Goal: Task Accomplishment & Management: Complete application form

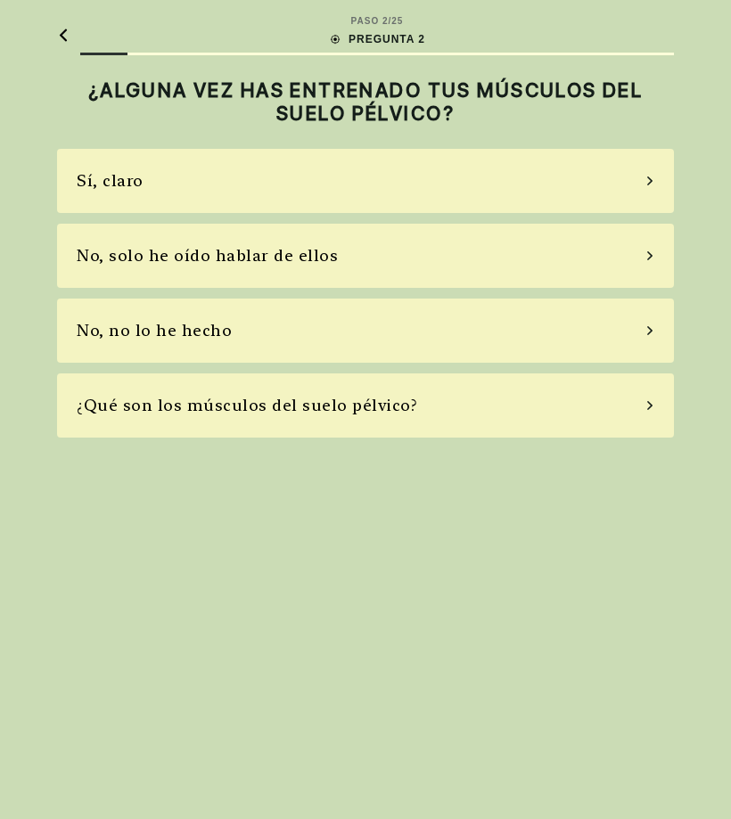
scroll to position [1, 0]
click at [657, 256] on div "No, solo he oído hablar de ellos" at bounding box center [365, 256] width 617 height 64
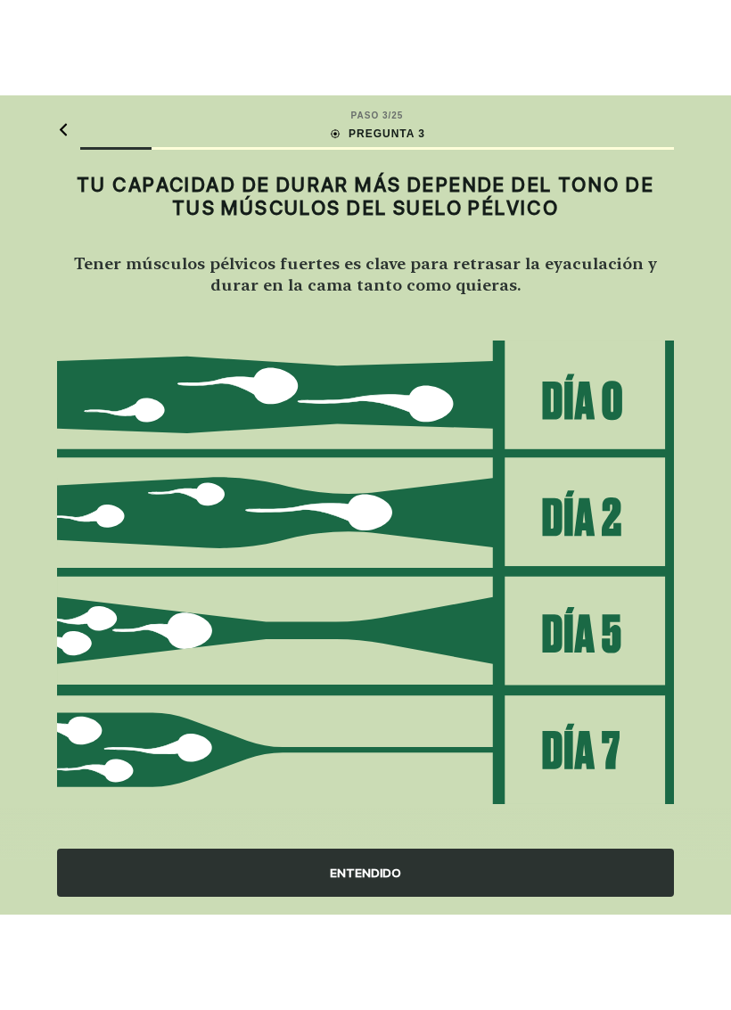
scroll to position [0, 0]
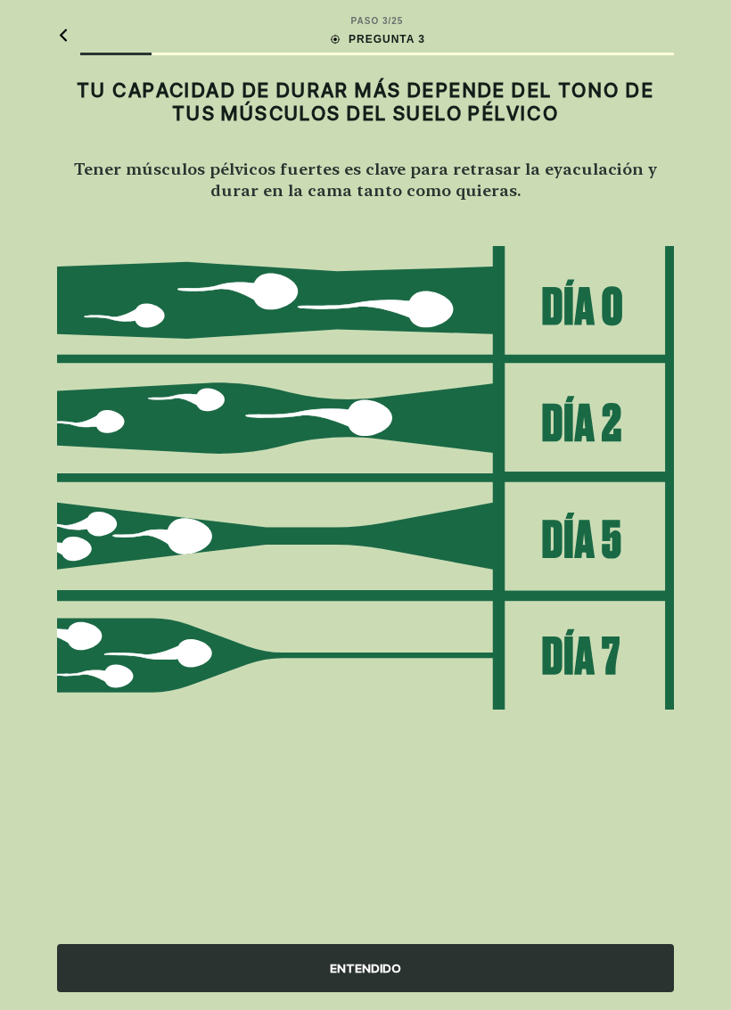
click at [508, 818] on div "ENTENDIDO" at bounding box center [365, 968] width 617 height 48
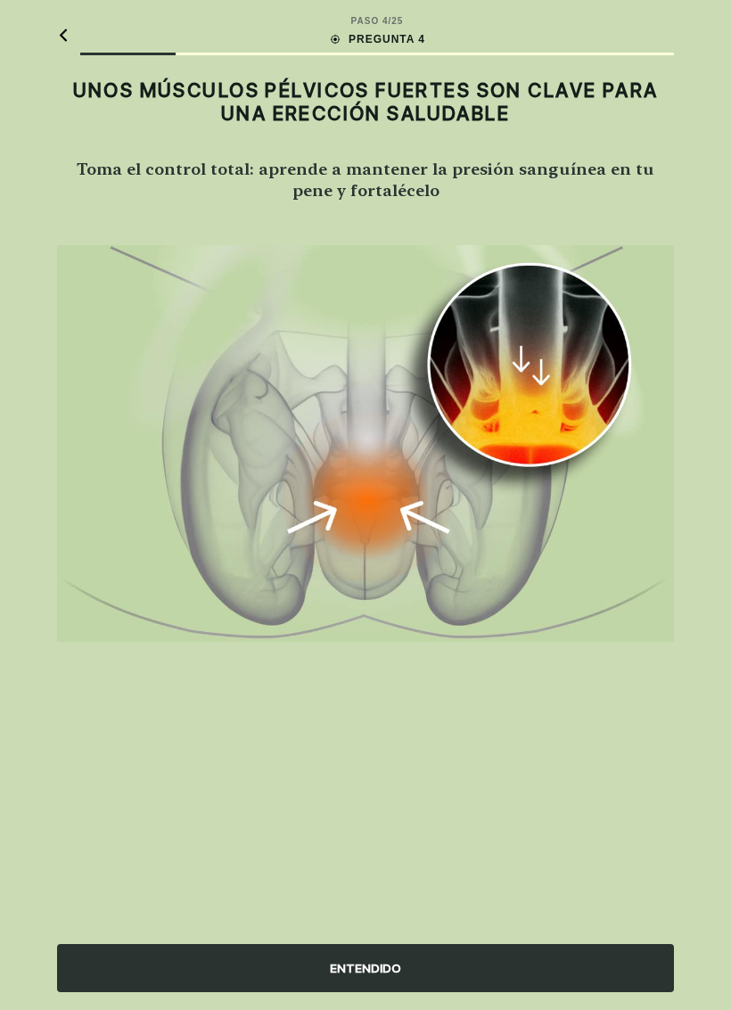
click at [378, 818] on div "ENTENDIDO" at bounding box center [365, 968] width 617 height 48
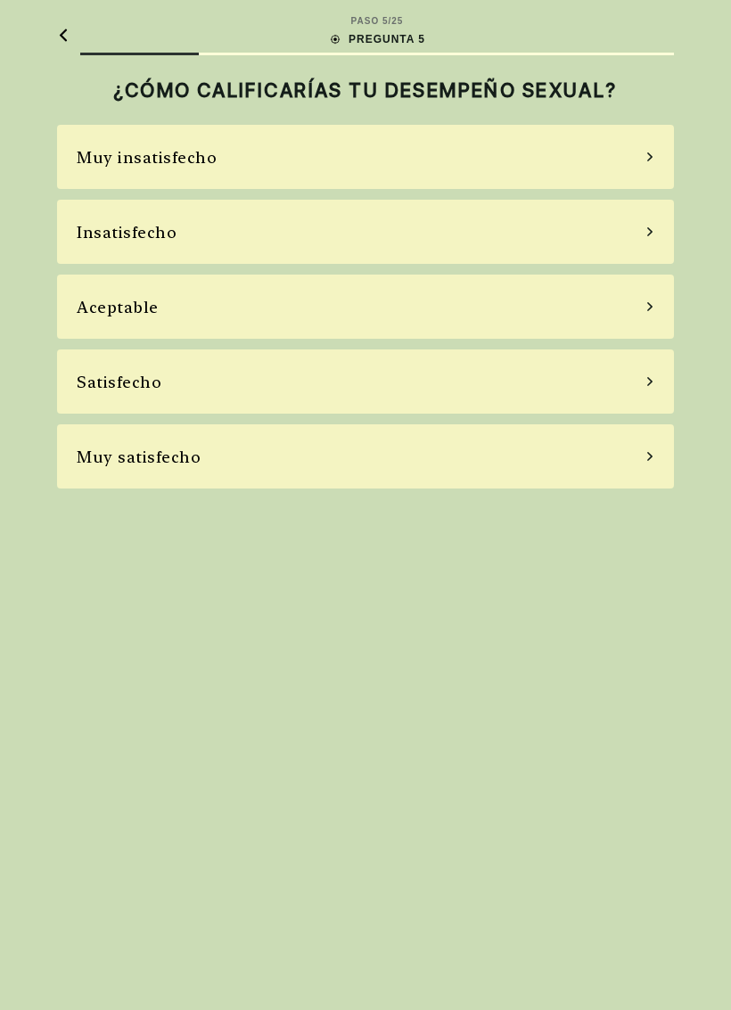
click at [69, 288] on div "Aceptable" at bounding box center [365, 307] width 617 height 64
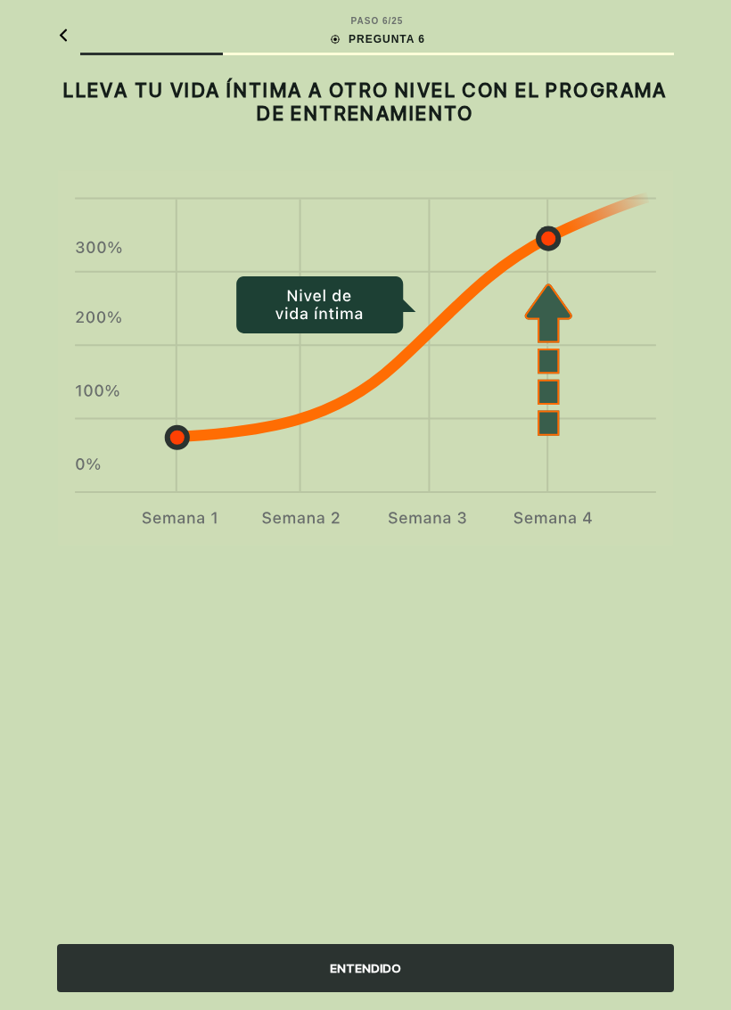
click at [445, 818] on div "ENTENDIDO" at bounding box center [365, 968] width 617 height 48
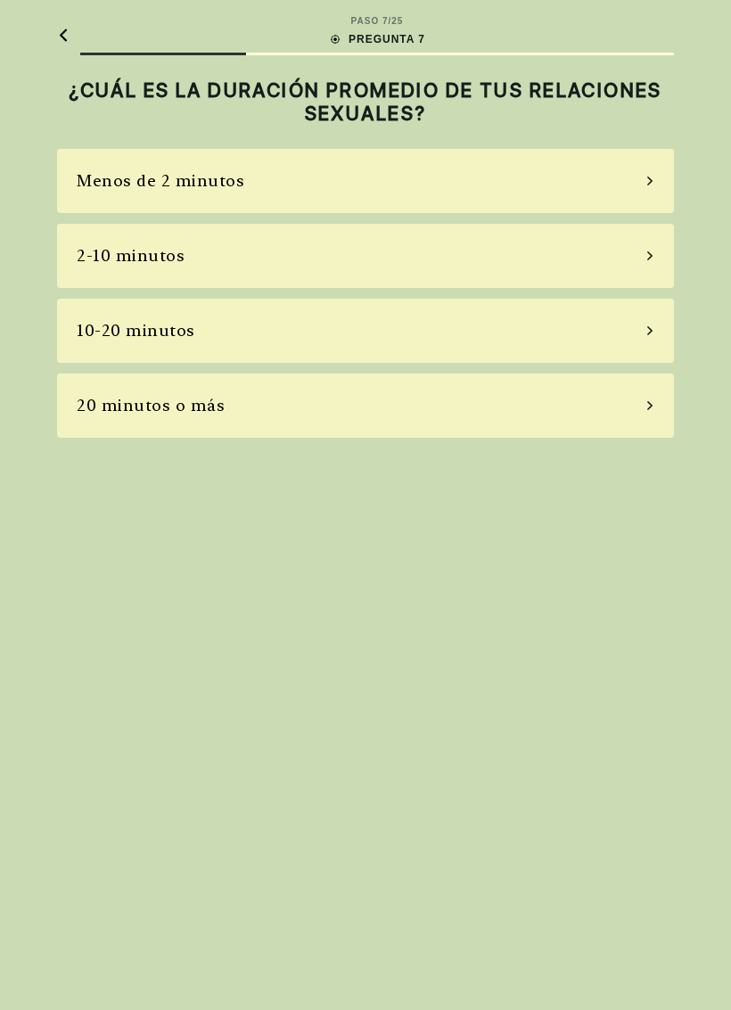
click at [78, 261] on div "2-10 minutos" at bounding box center [131, 255] width 108 height 24
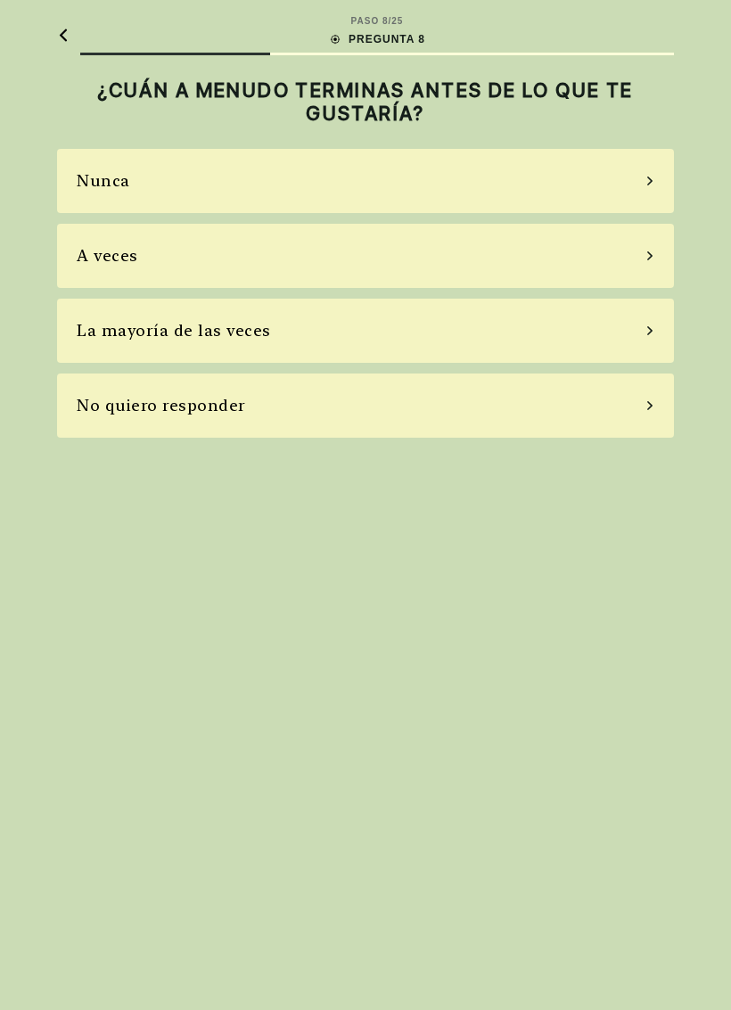
click at [71, 261] on div "A veces" at bounding box center [365, 256] width 617 height 64
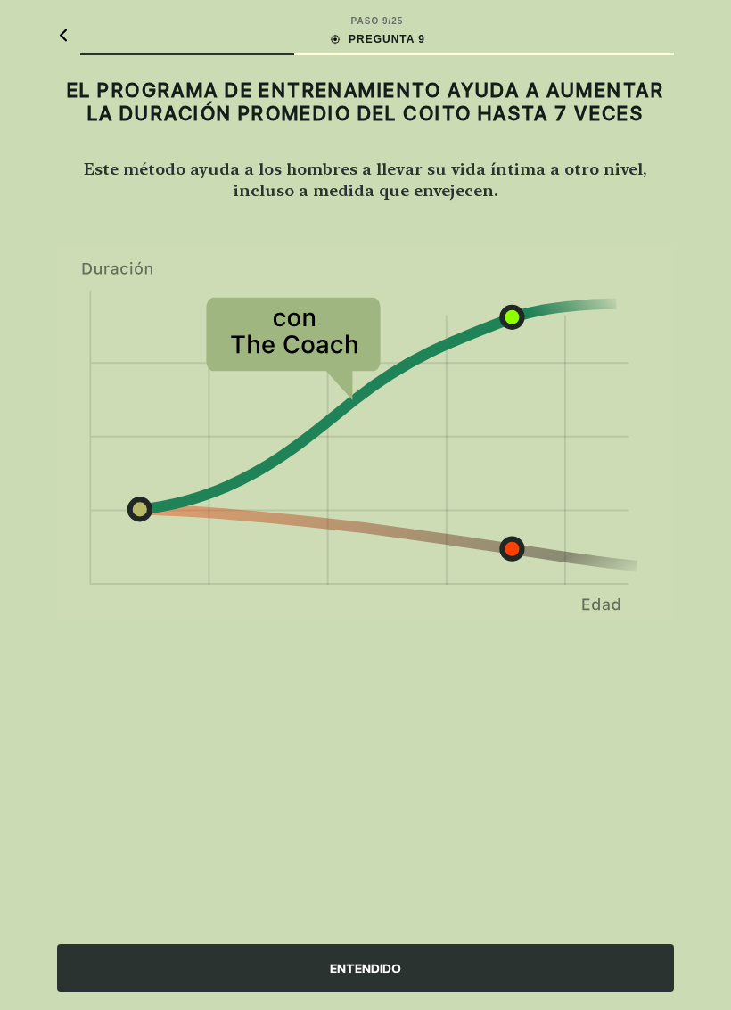
click at [475, 818] on div "ENTENDIDO" at bounding box center [365, 968] width 617 height 48
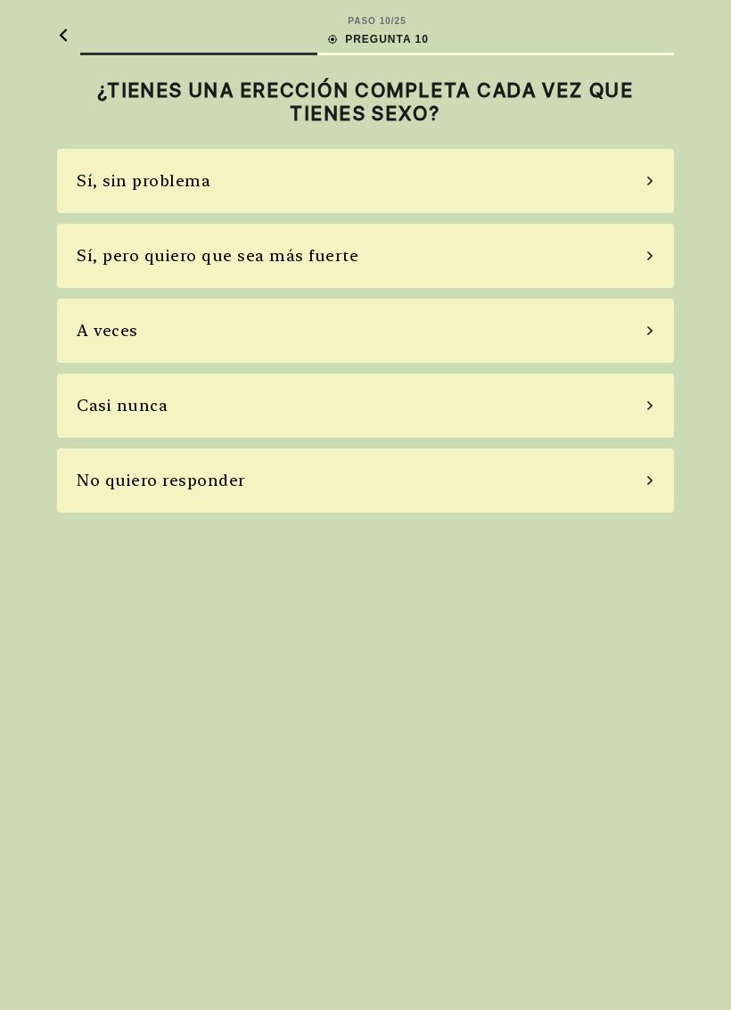
click at [79, 334] on div "A veces" at bounding box center [108, 330] width 62 height 24
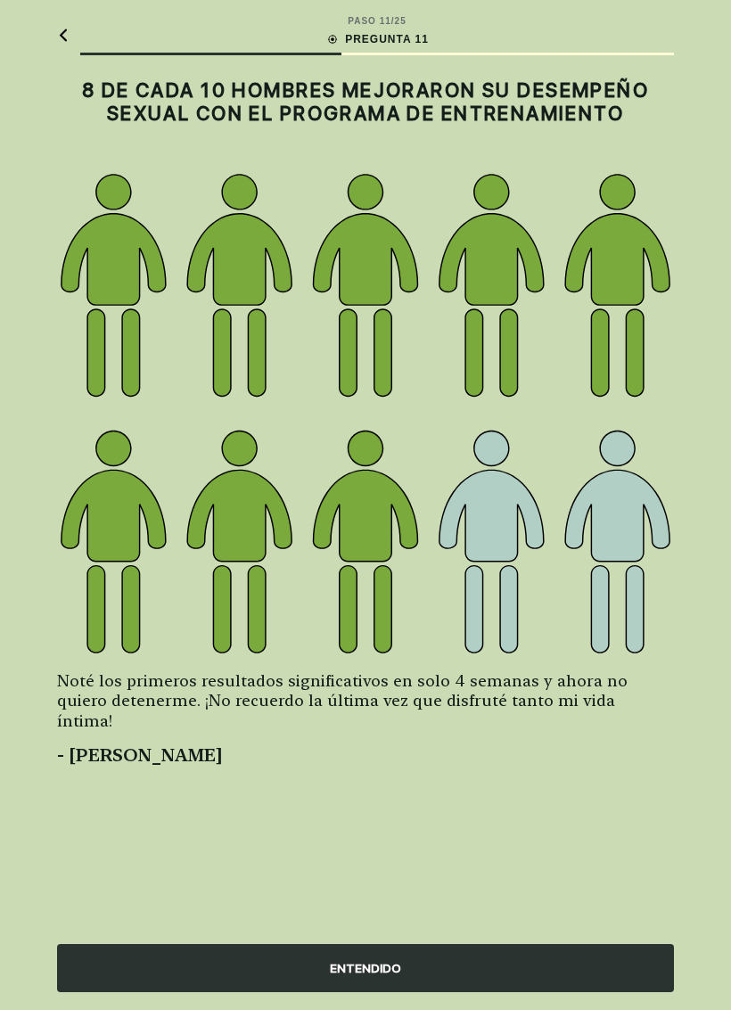
click at [474, 818] on div "ENTENDIDO" at bounding box center [365, 968] width 617 height 48
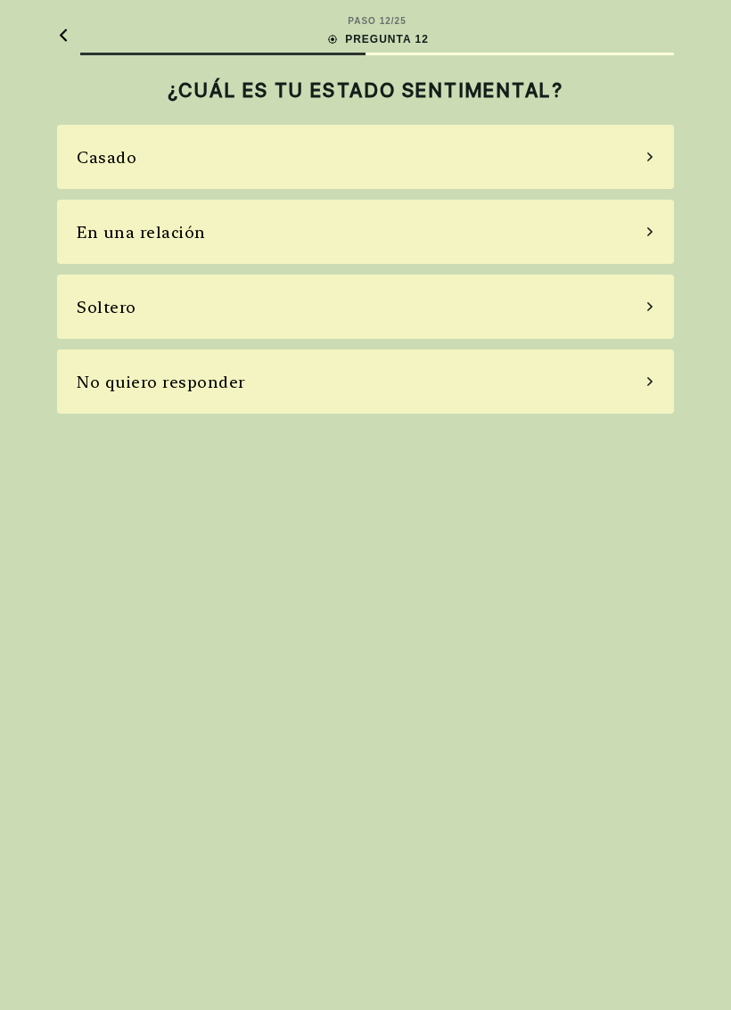
click at [67, 243] on div "En una relación" at bounding box center [365, 232] width 617 height 64
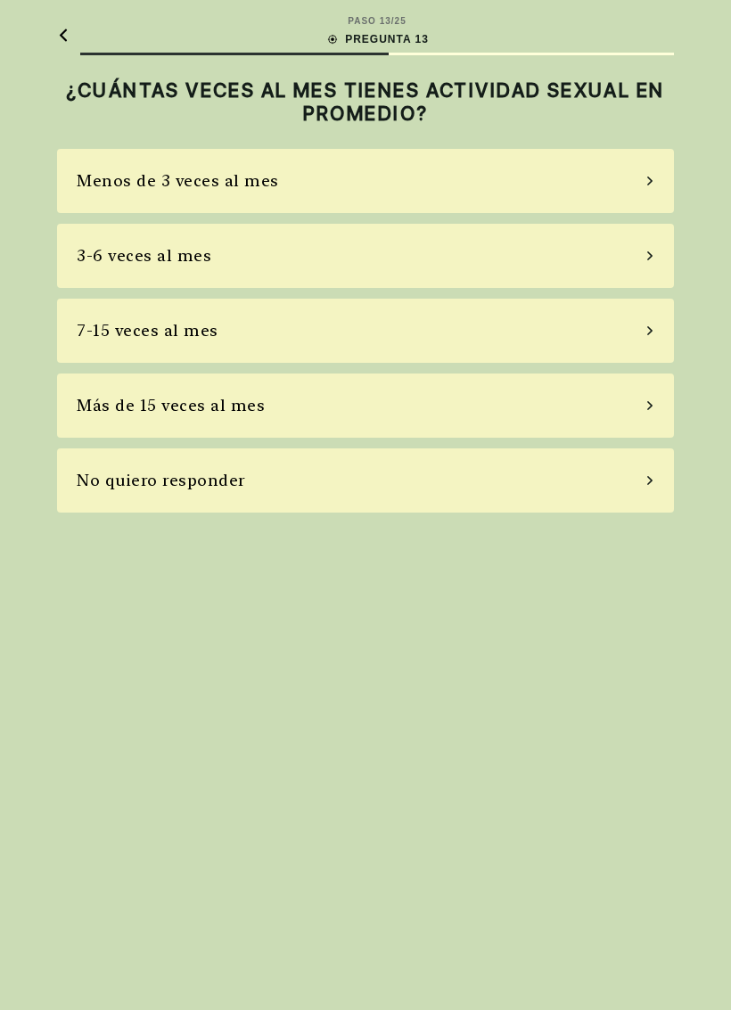
click at [367, 231] on div "3-6 veces al mes" at bounding box center [365, 256] width 617 height 64
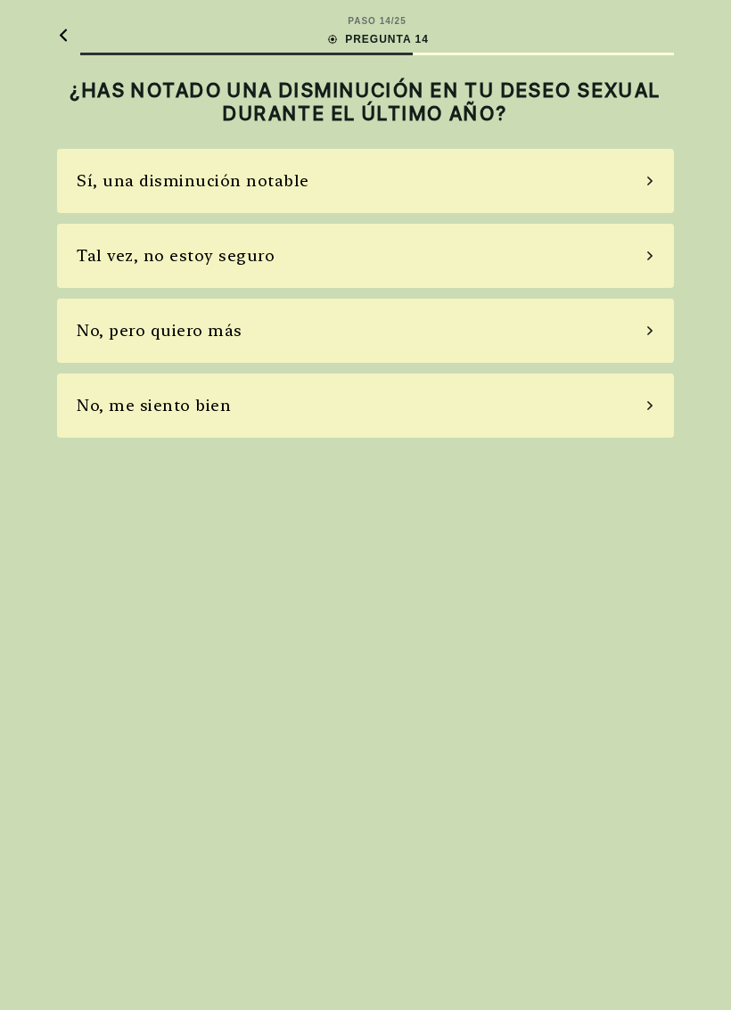
click at [516, 251] on div "Tal vez, no estoy seguro" at bounding box center [365, 256] width 617 height 64
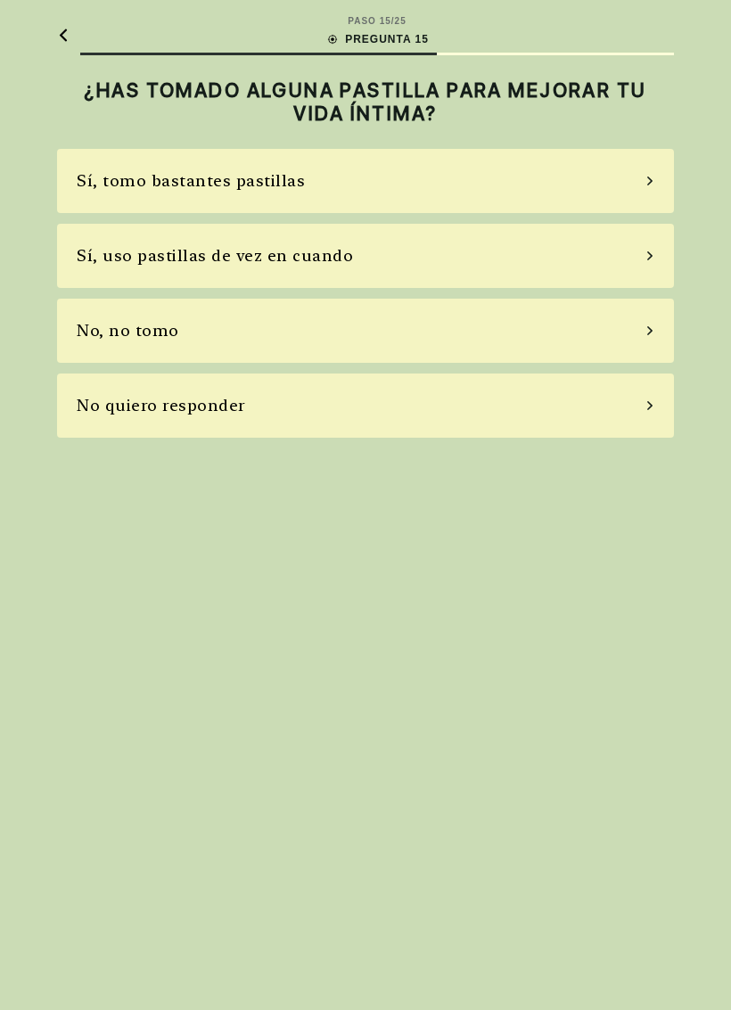
click at [623, 262] on div "Sí, uso pastillas de vez en cuando" at bounding box center [365, 256] width 617 height 64
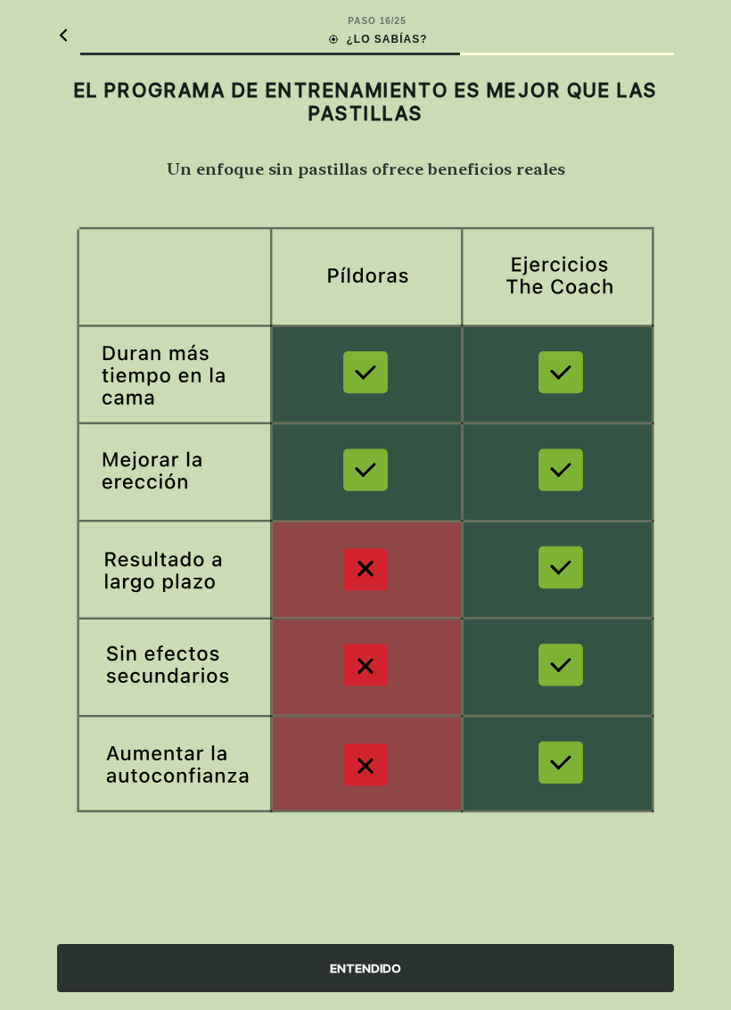
click at [496, 818] on div "ENTENDIDO" at bounding box center [365, 968] width 617 height 48
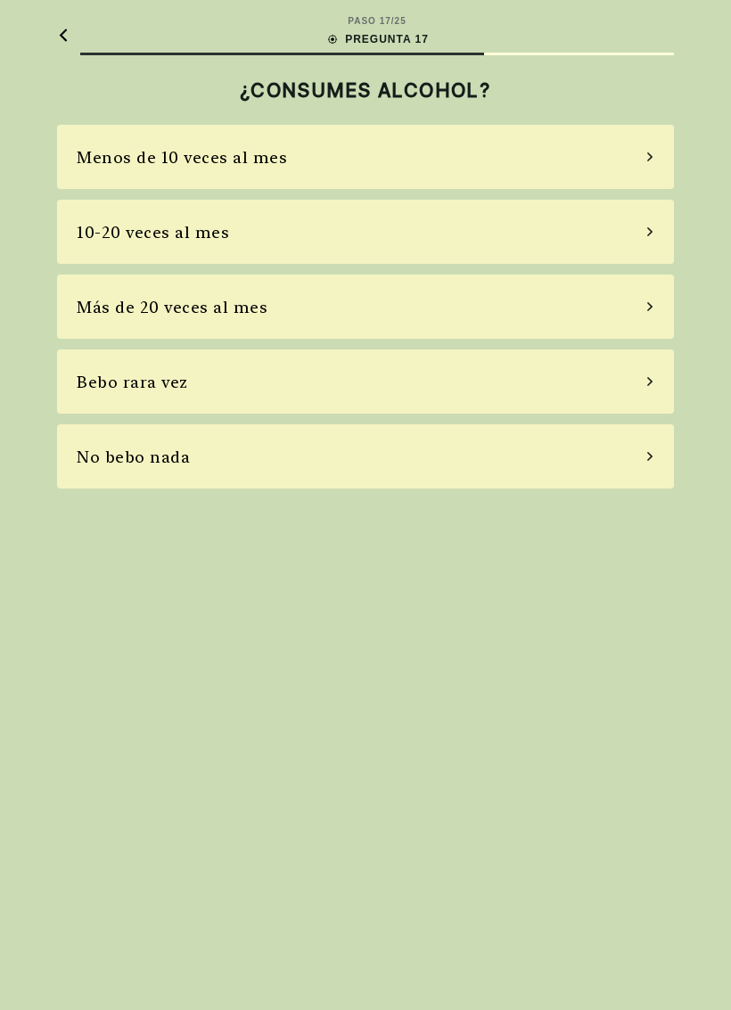
click at [607, 167] on div "Menos de 10 veces al mes" at bounding box center [365, 157] width 617 height 64
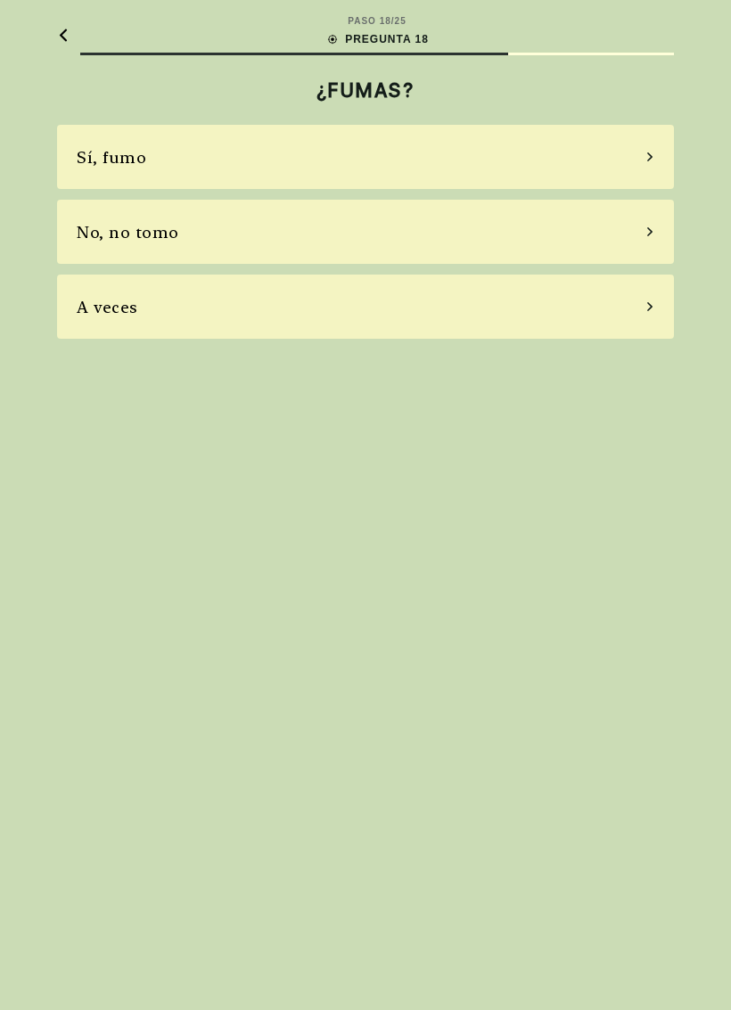
click at [620, 242] on div "No, no tomo" at bounding box center [365, 232] width 617 height 64
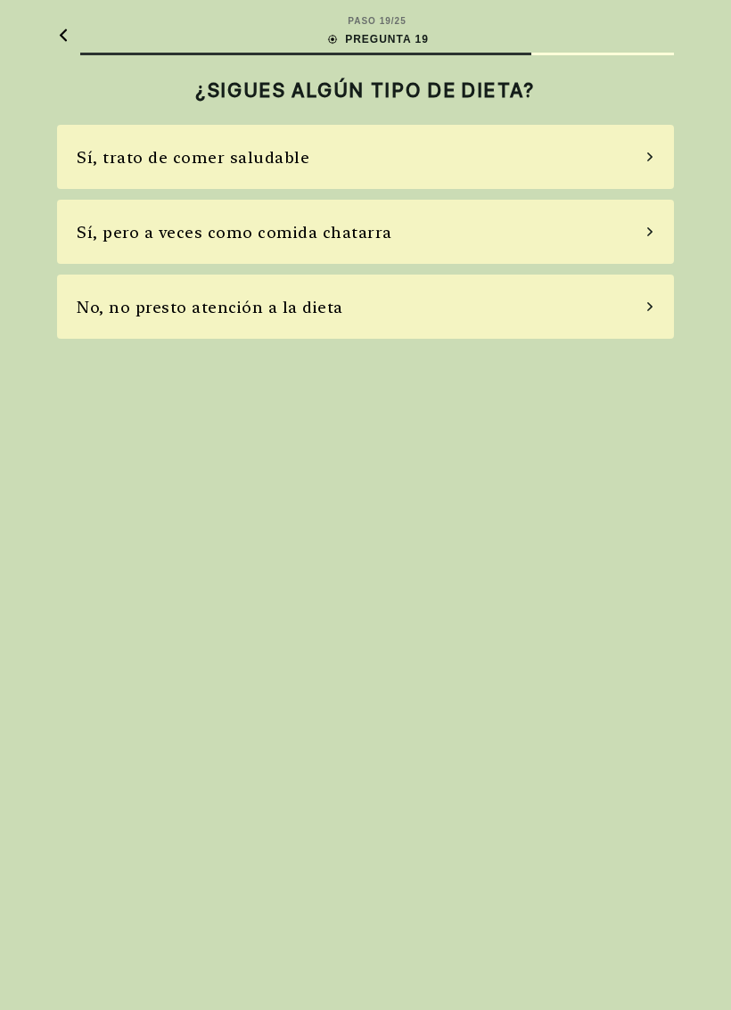
click at [616, 166] on div "Sí, trato de comer saludable" at bounding box center [365, 157] width 617 height 64
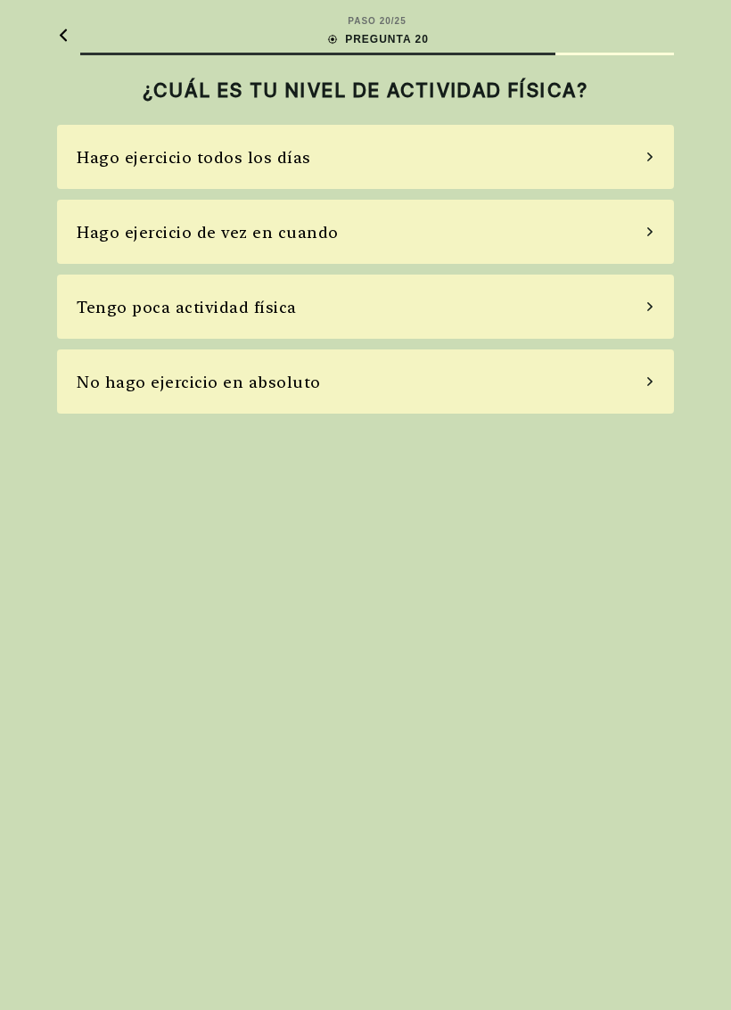
click at [638, 239] on div "Hago ejercicio de vez en cuando" at bounding box center [365, 232] width 617 height 64
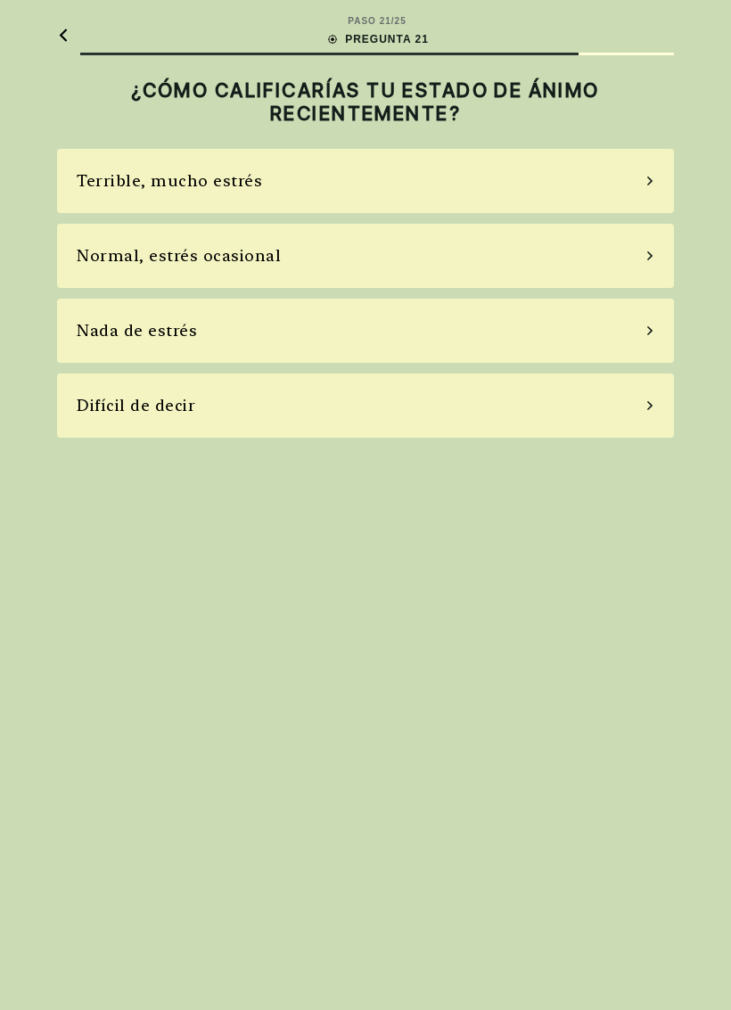
click at [644, 265] on div "Normal, estrés ocasional" at bounding box center [365, 256] width 617 height 64
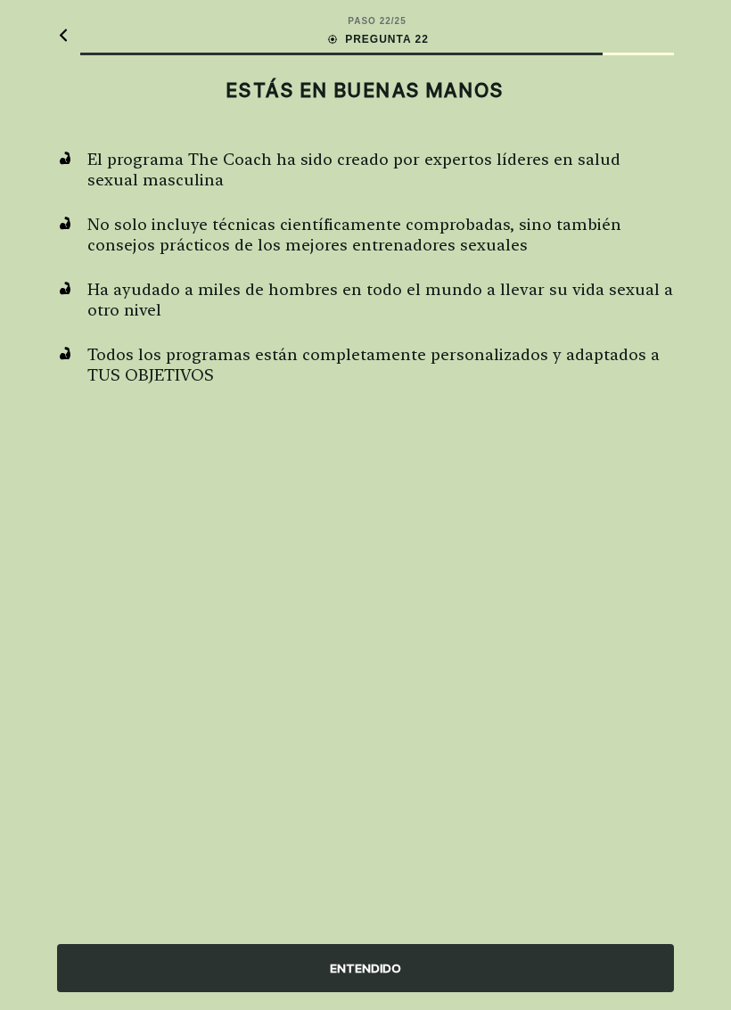
click at [472, 818] on div "ENTENDIDO" at bounding box center [365, 968] width 617 height 48
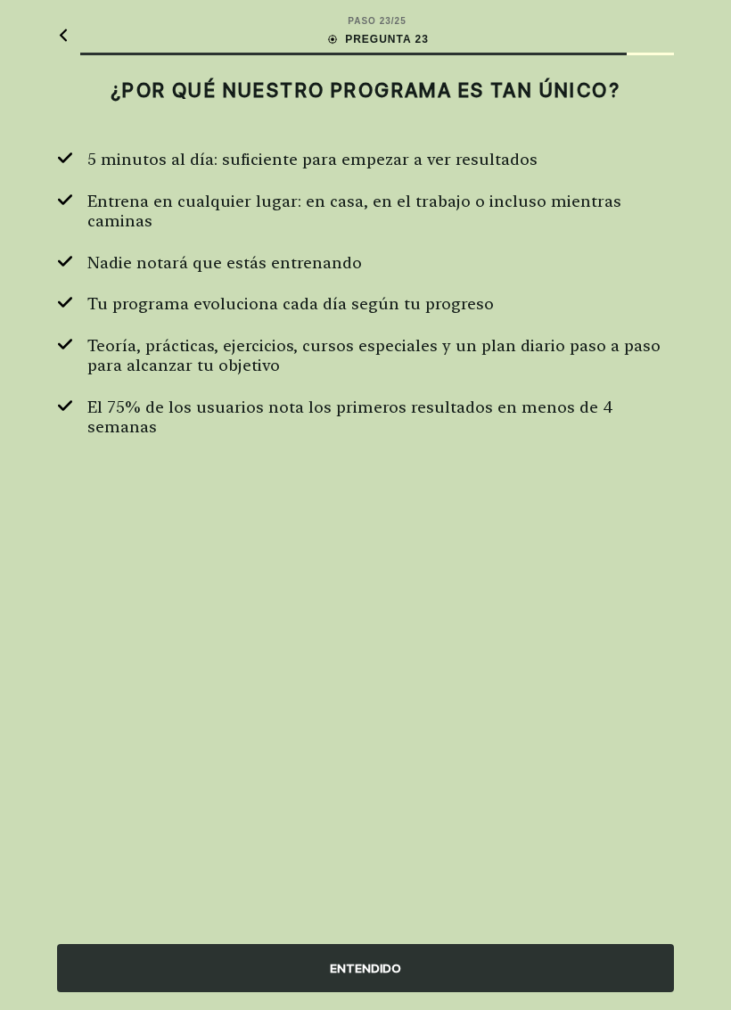
click at [454, 818] on div "ENTENDIDO" at bounding box center [365, 968] width 617 height 48
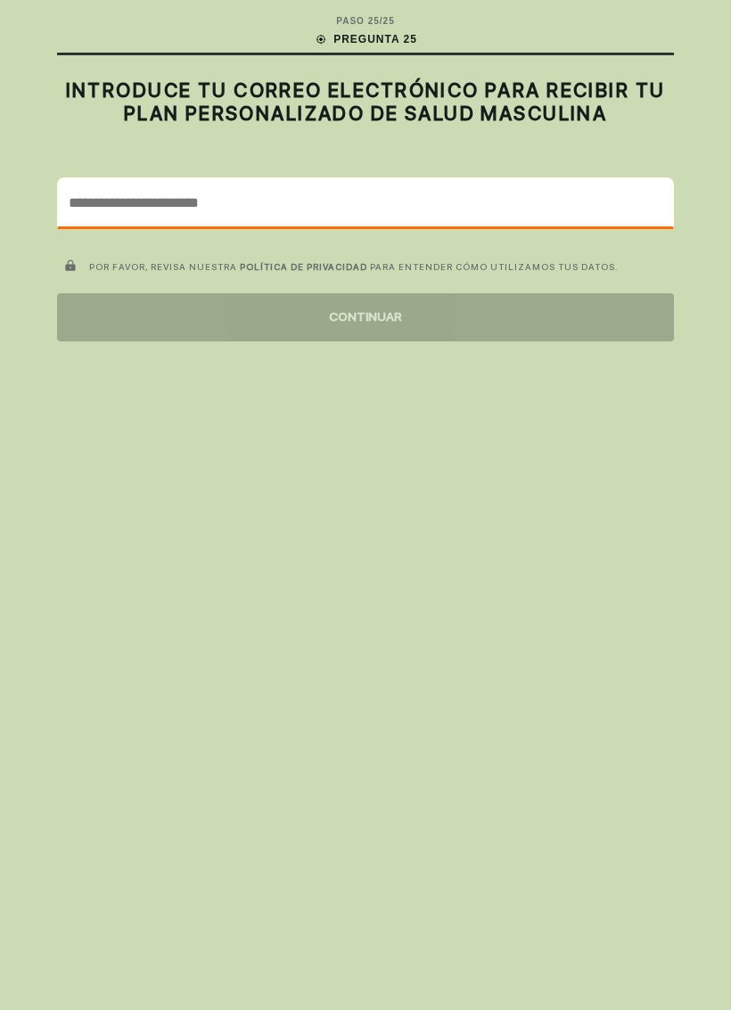
click at [86, 209] on input "email" at bounding box center [365, 202] width 615 height 48
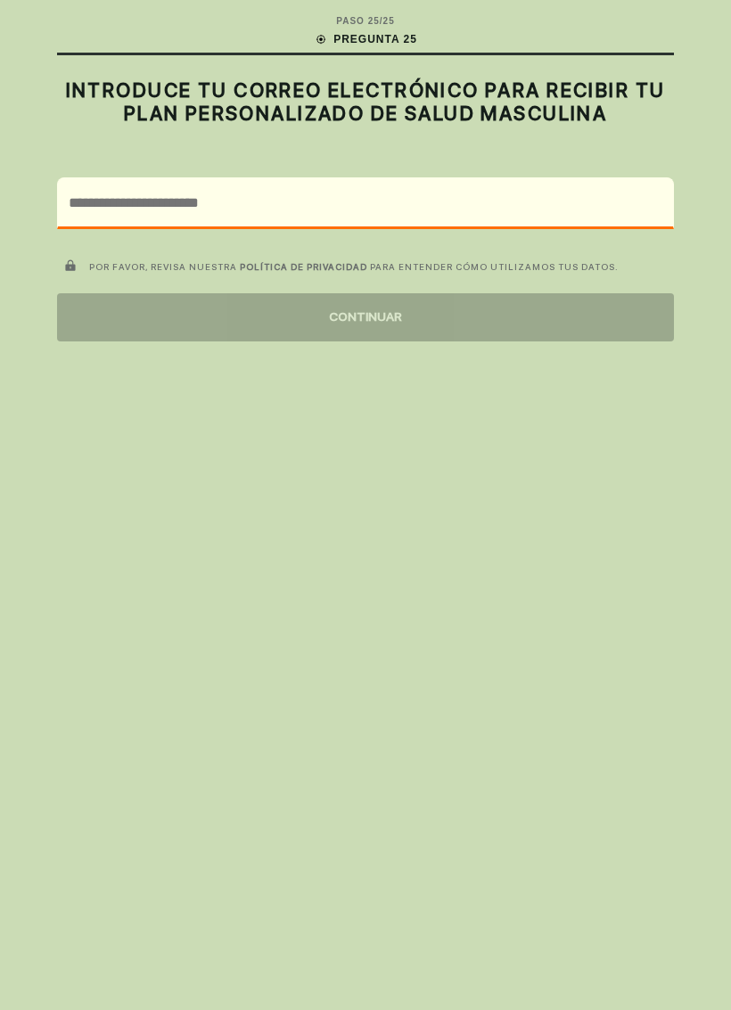
type input "**********"
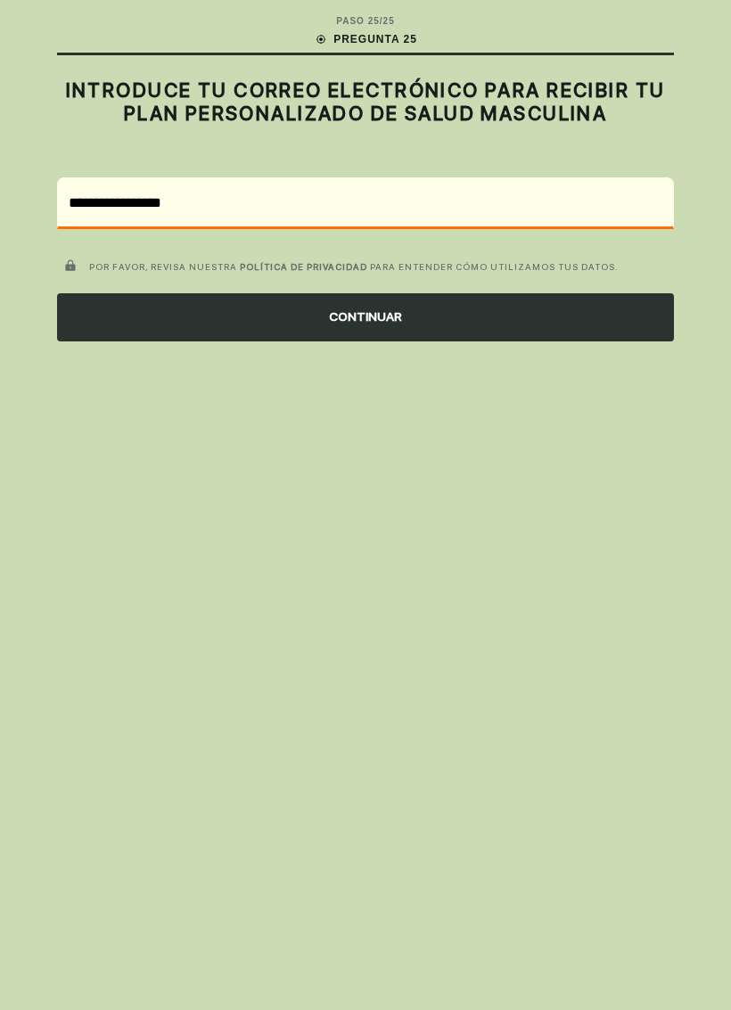
click at [140, 329] on div "CONTINUAR" at bounding box center [365, 317] width 617 height 48
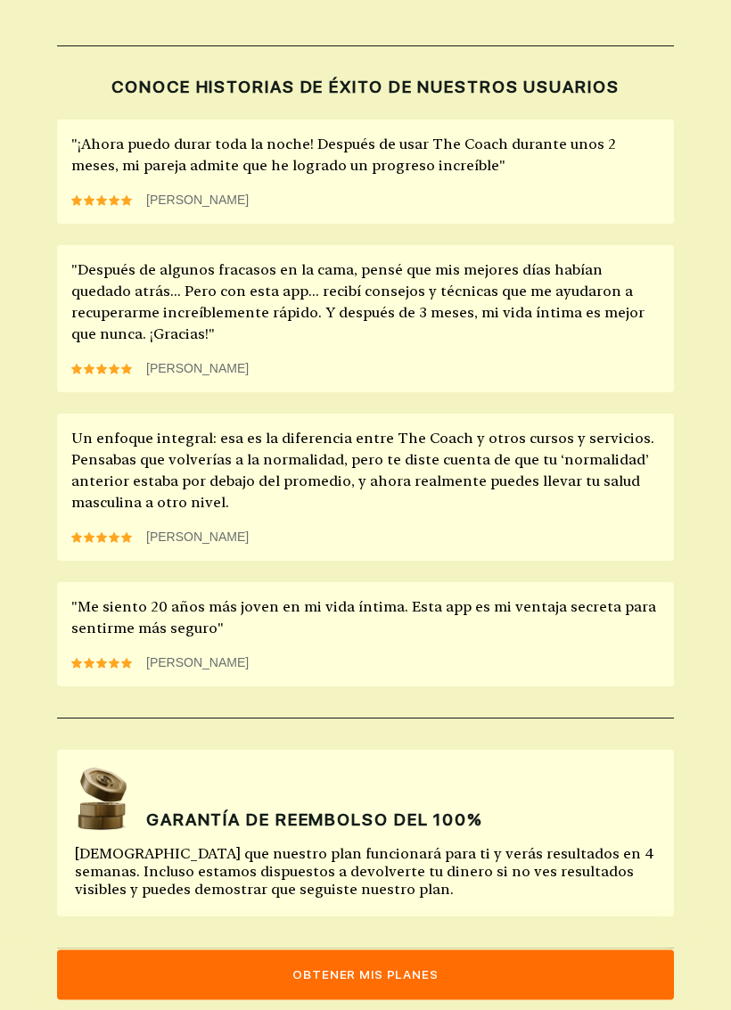
scroll to position [1325, 0]
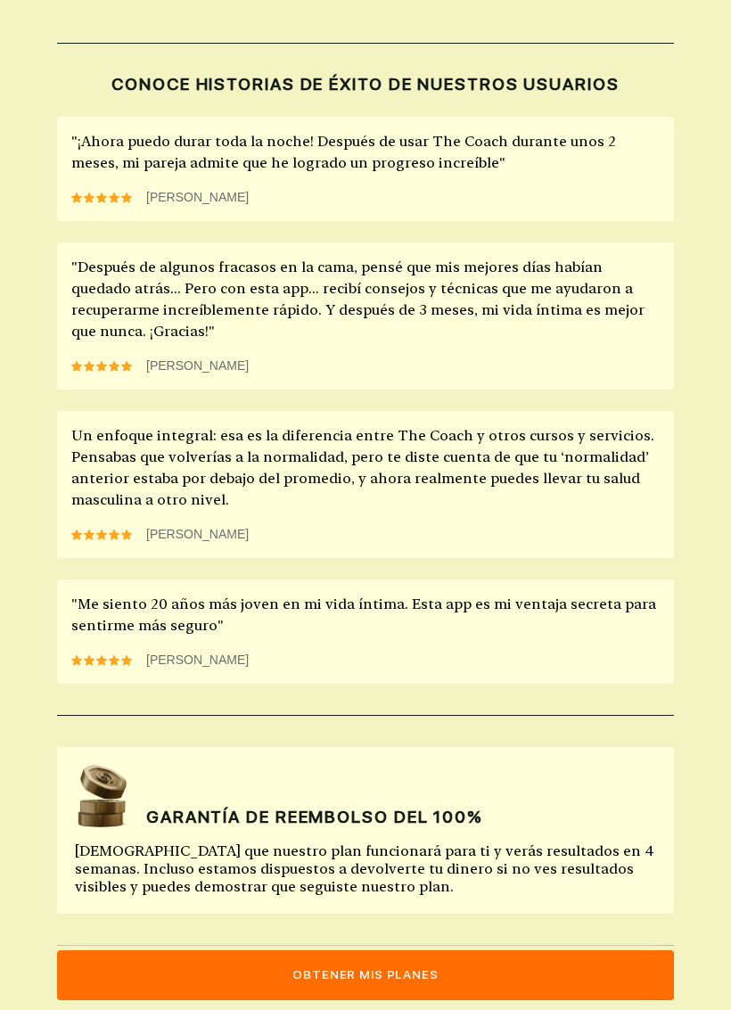
click at [468, 818] on button "Obtener mis planes" at bounding box center [365, 975] width 617 height 50
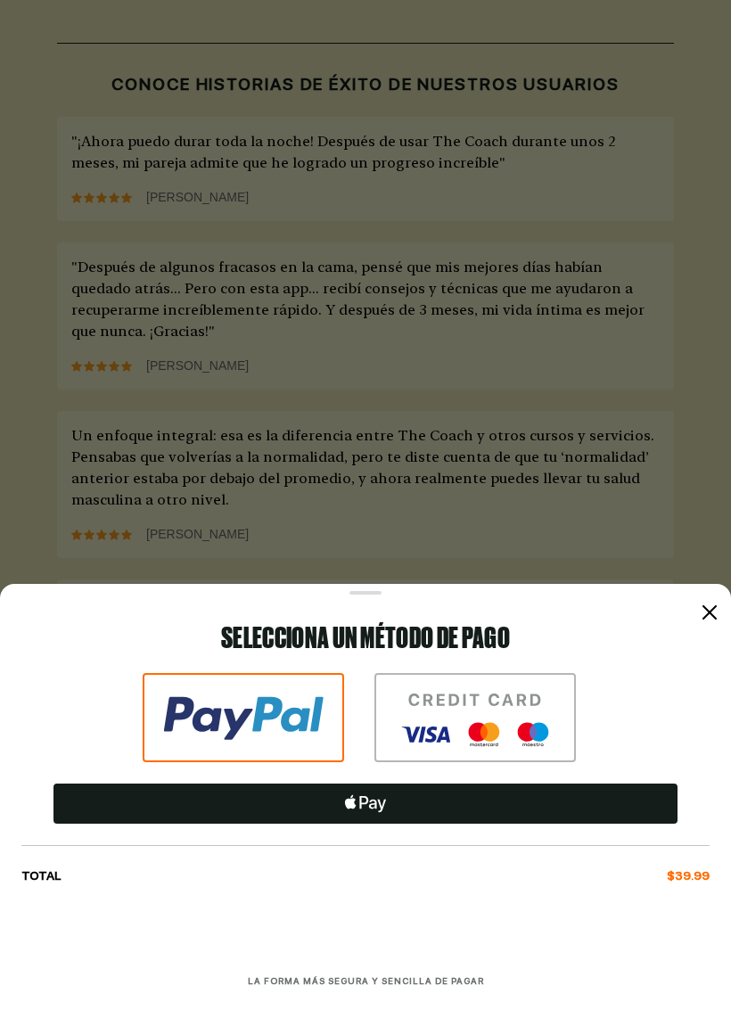
click at [710, 610] on icon at bounding box center [709, 612] width 14 height 14
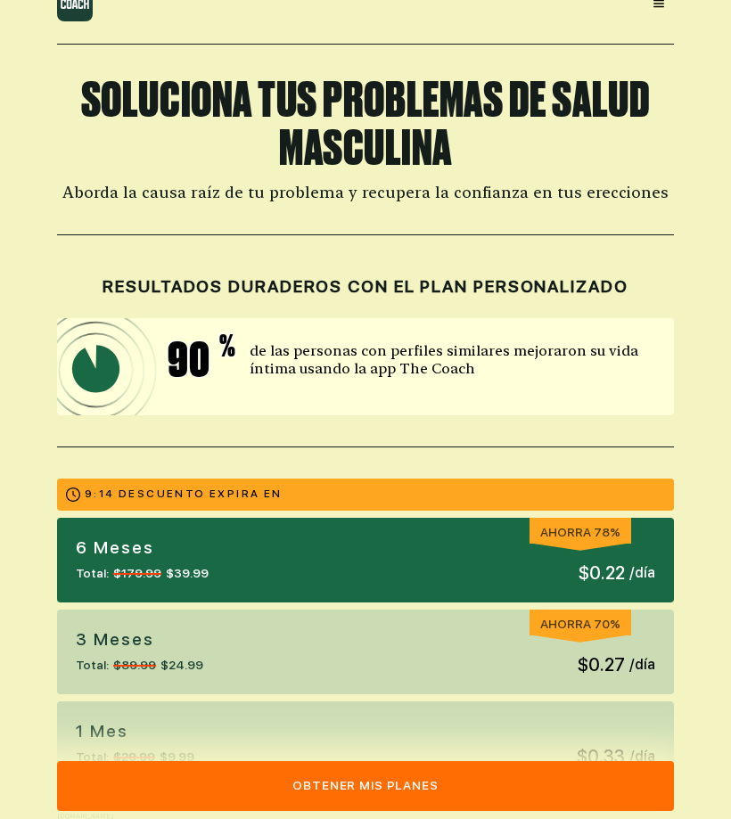
scroll to position [0, 0]
